Goal: Book appointment/travel/reservation

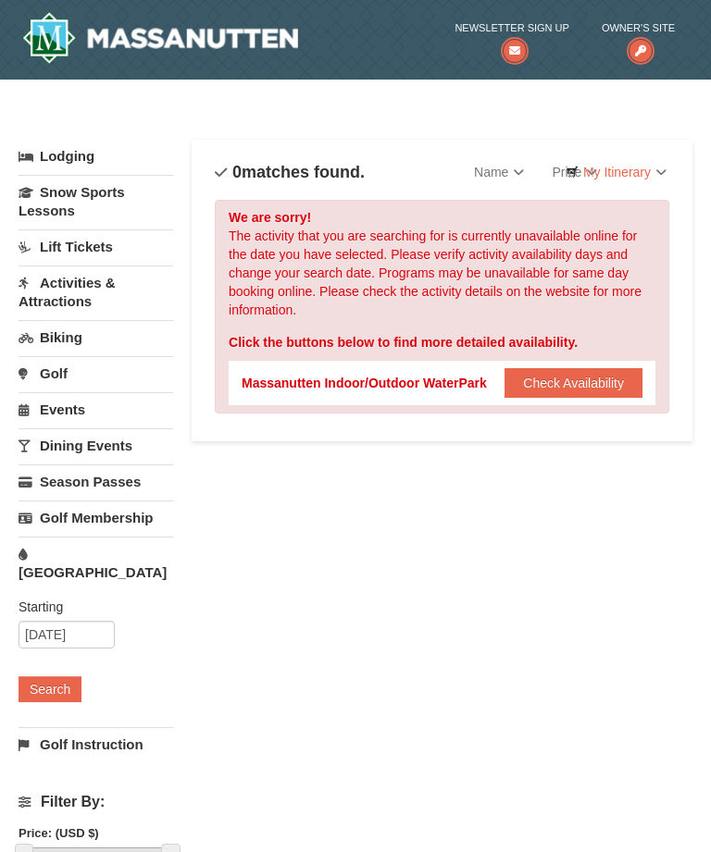
click at [71, 146] on link "Lodging" at bounding box center [96, 156] width 155 height 33
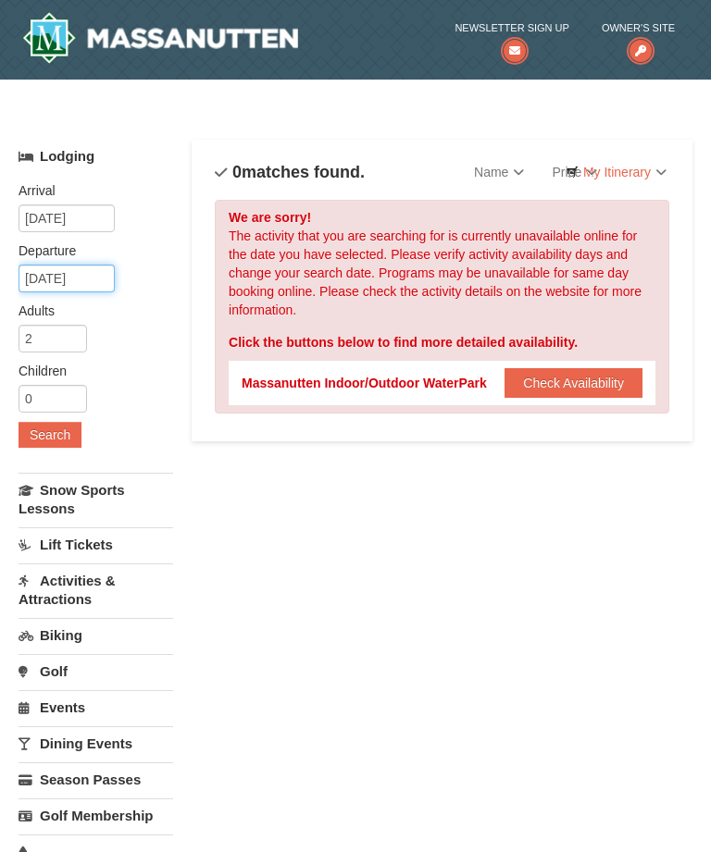
click at [79, 284] on input "11/21/2025" at bounding box center [67, 279] width 96 height 28
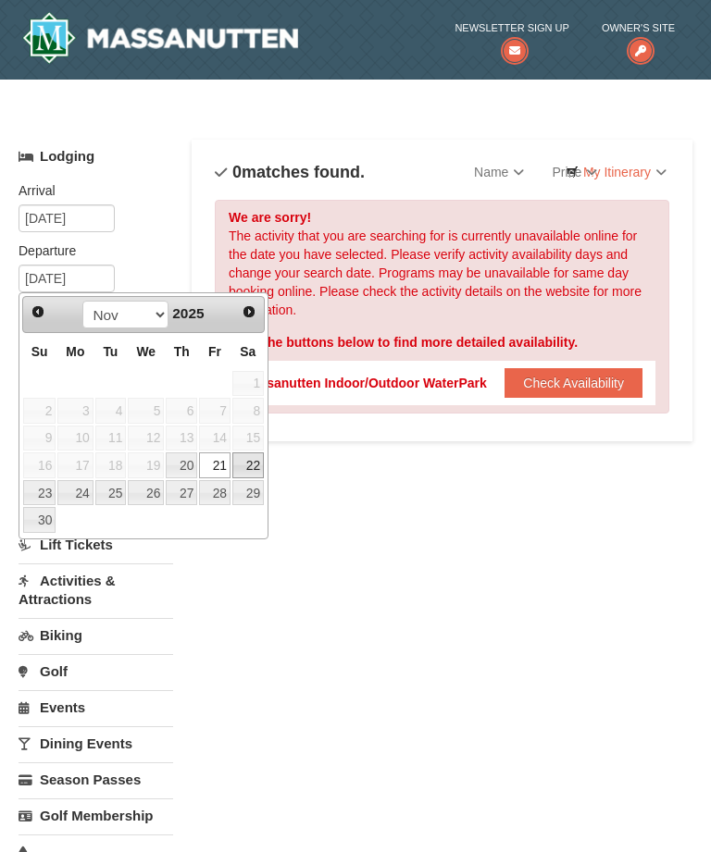
click at [252, 458] on link "22" at bounding box center [247, 465] width 31 height 26
type input "[DATE]"
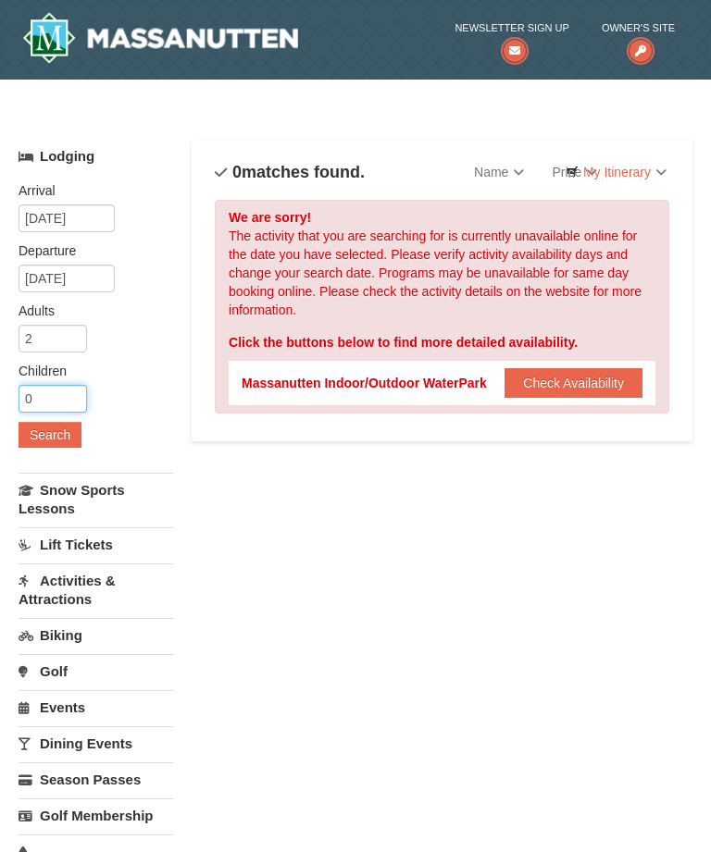
click at [45, 395] on input "0" at bounding box center [53, 399] width 68 height 28
type input "0"
type input "2"
click at [51, 441] on button "Search" at bounding box center [50, 435] width 63 height 26
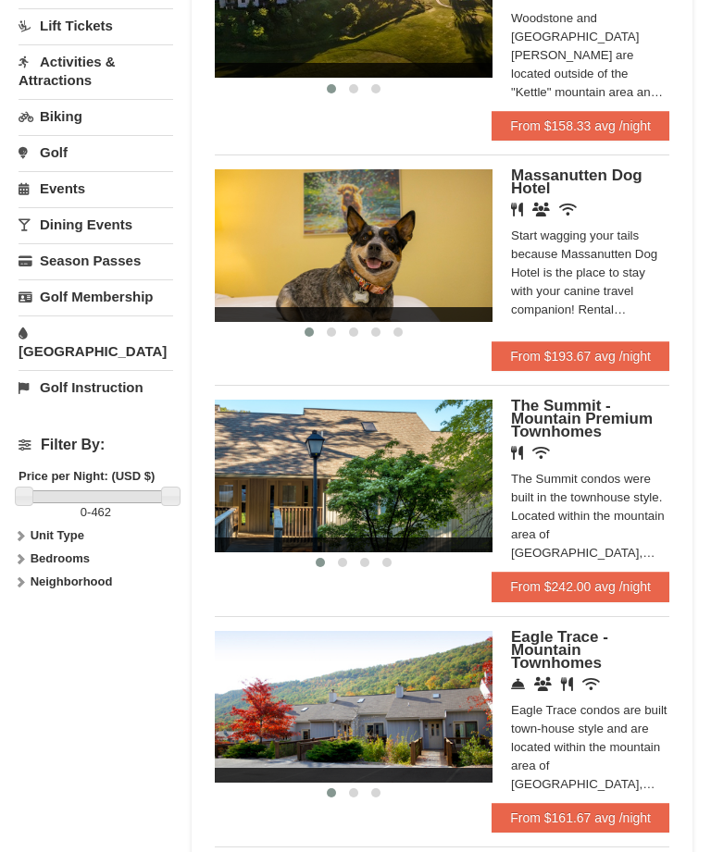
scroll to position [519, 0]
click at [597, 347] on link "From $193.67 avg /night" at bounding box center [580, 356] width 178 height 30
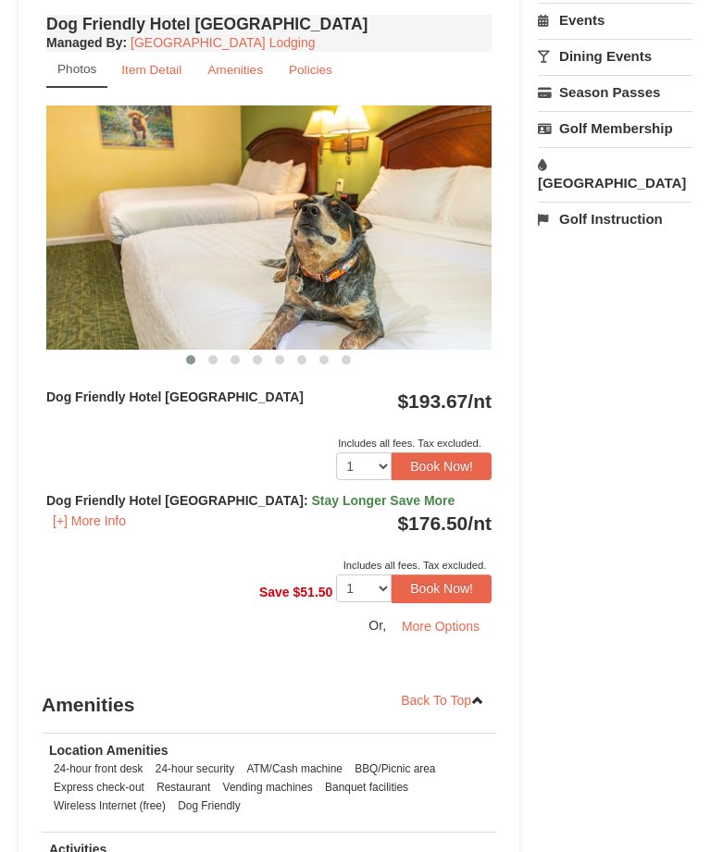
scroll to position [724, 0]
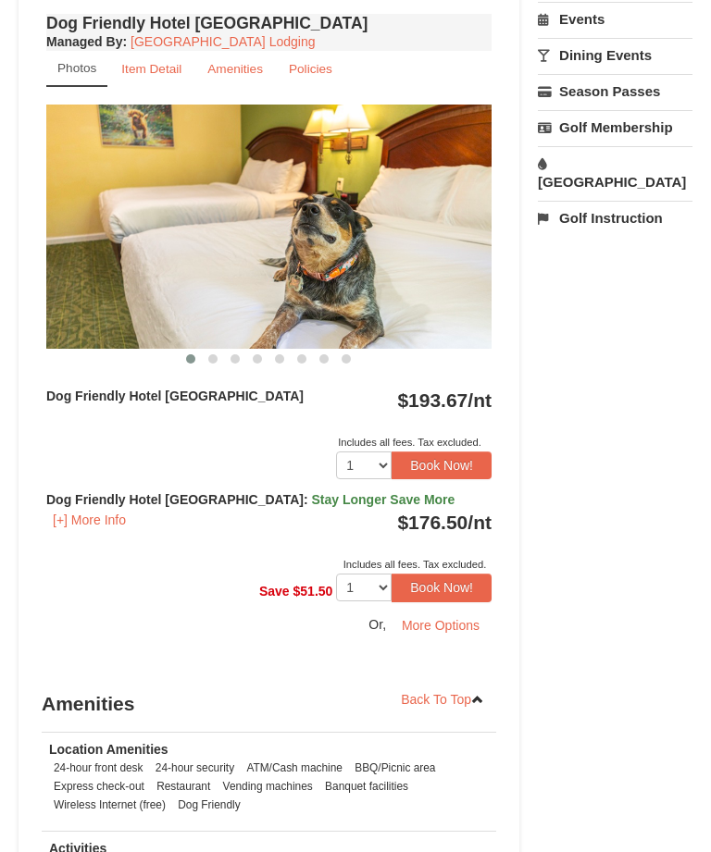
click at [452, 601] on button "Book Now!" at bounding box center [441, 588] width 100 height 28
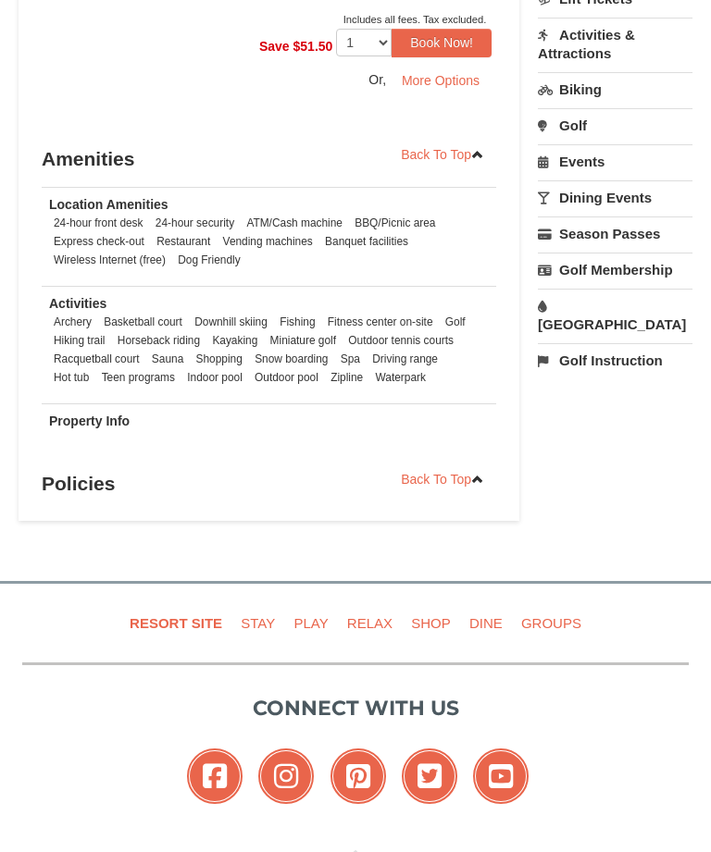
scroll to position [1490, 0]
